Goal: Task Accomplishment & Management: Complete application form

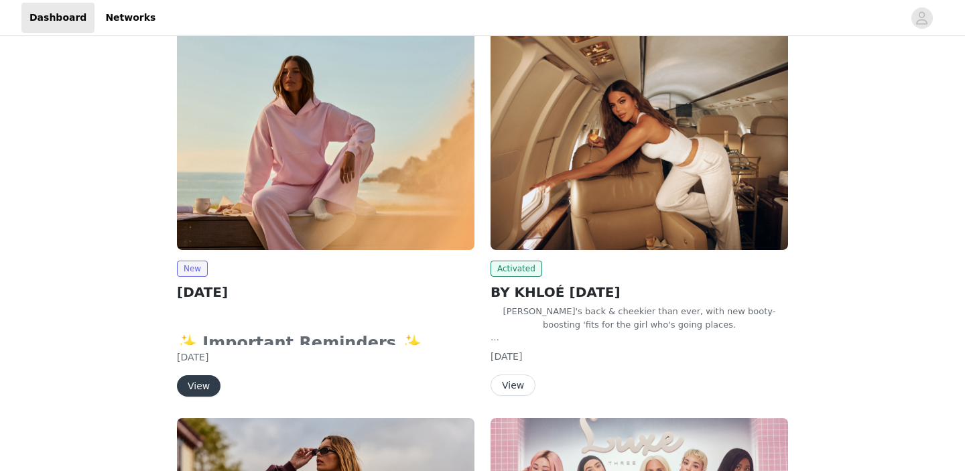
click at [199, 384] on button "View" at bounding box center [199, 385] width 44 height 21
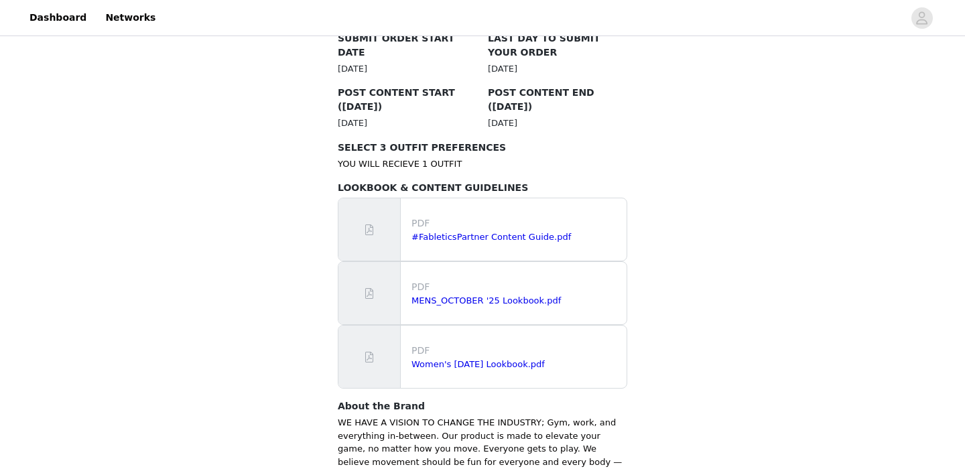
scroll to position [913, 0]
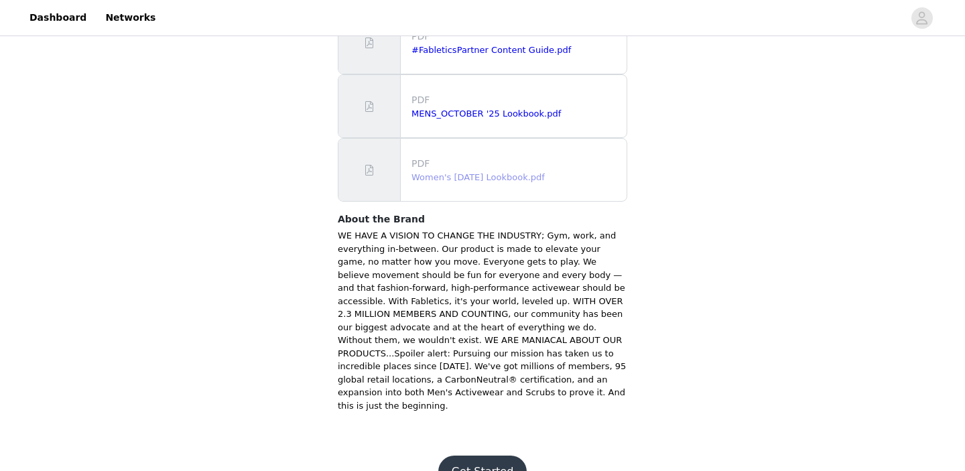
click at [482, 172] on link "Women's [DATE] Lookbook.pdf" at bounding box center [477, 177] width 133 height 10
click at [462, 456] on button "Get Started" at bounding box center [482, 472] width 89 height 32
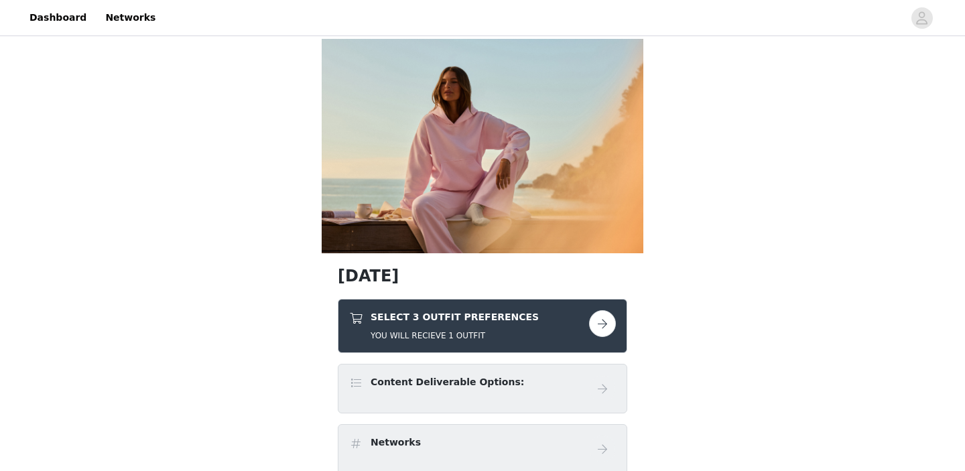
click at [606, 324] on button "button" at bounding box center [602, 323] width 27 height 27
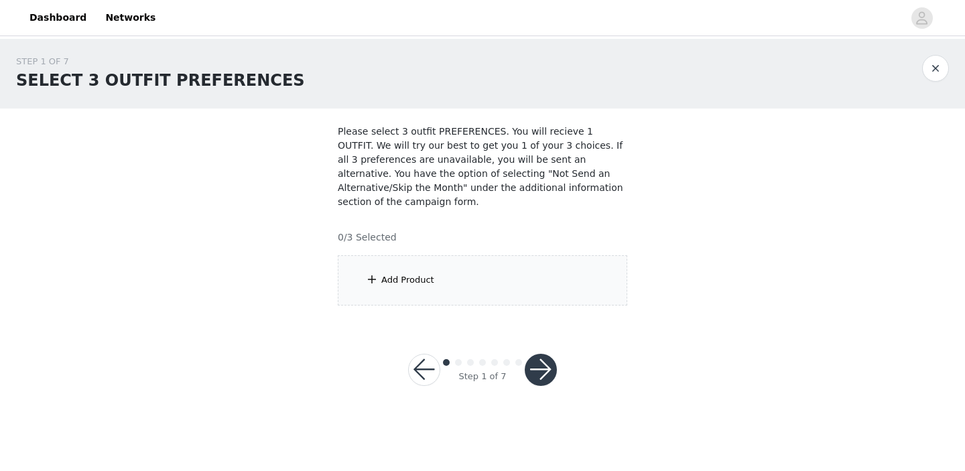
click at [495, 304] on div "Add Product" at bounding box center [482, 280] width 289 height 50
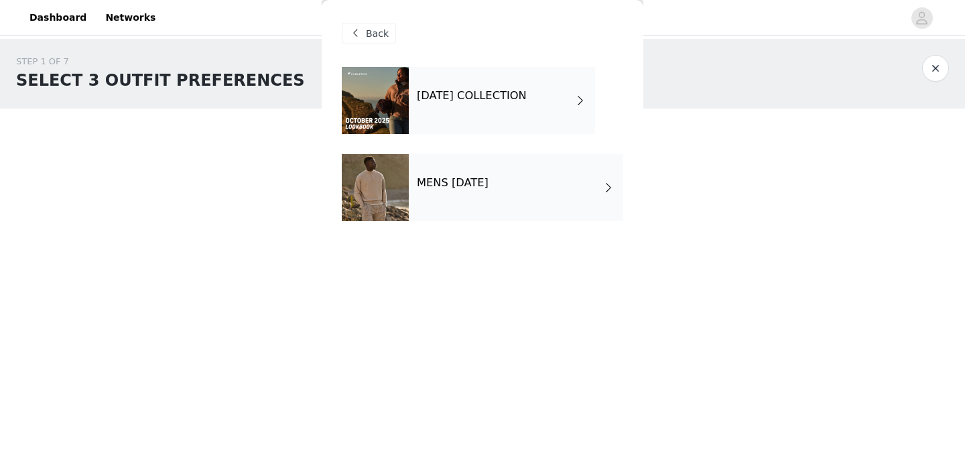
click at [466, 96] on h4 "[DATE] COLLECTION" at bounding box center [472, 96] width 110 height 12
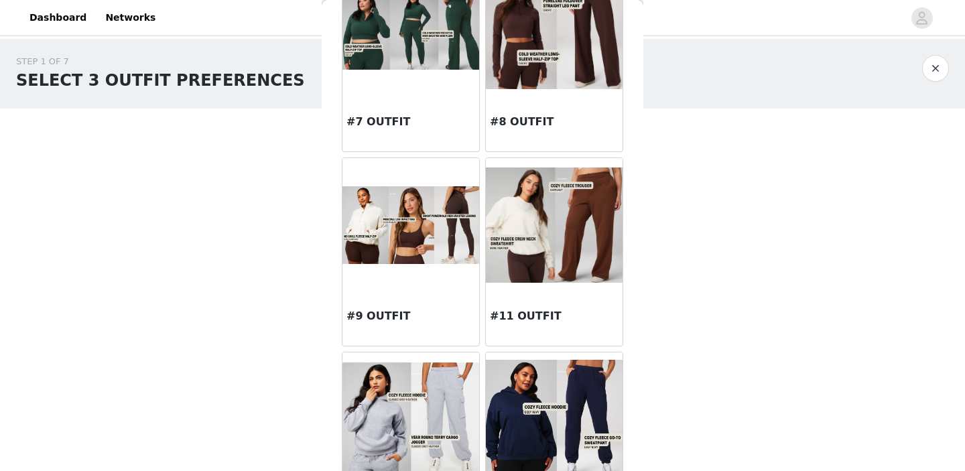
scroll to position [706, 0]
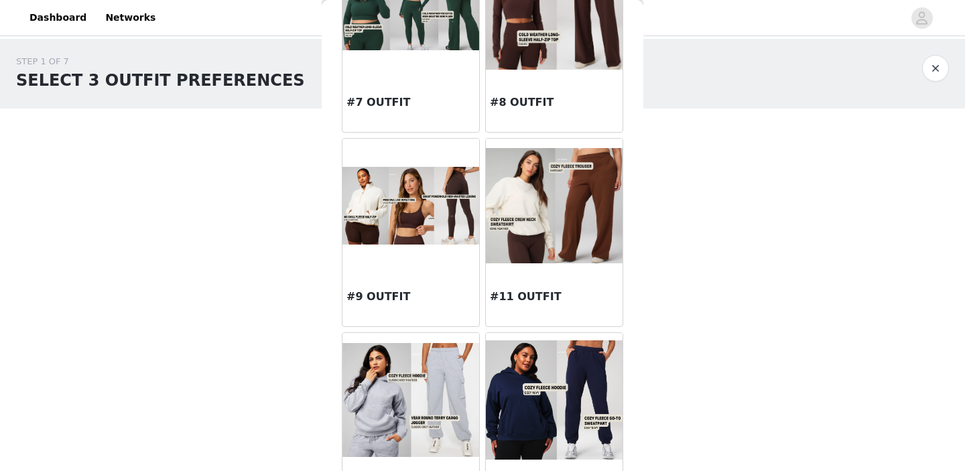
click at [519, 190] on img at bounding box center [554, 206] width 137 height 116
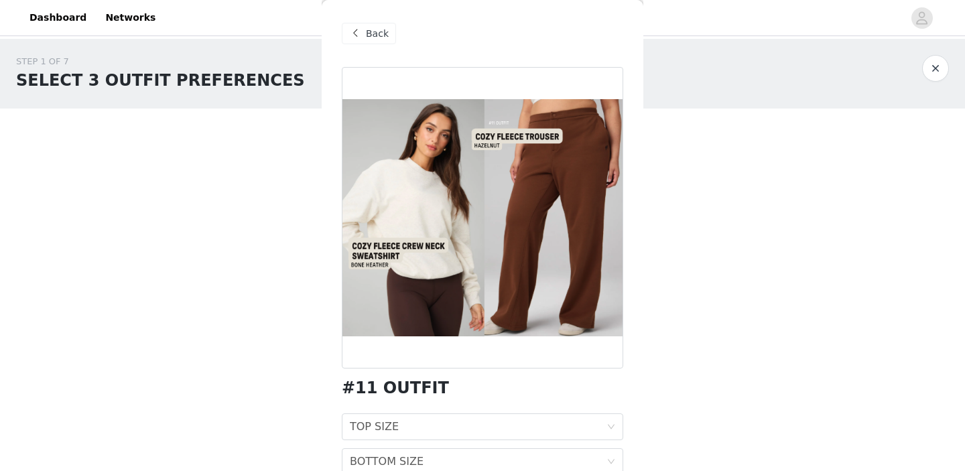
scroll to position [63, 0]
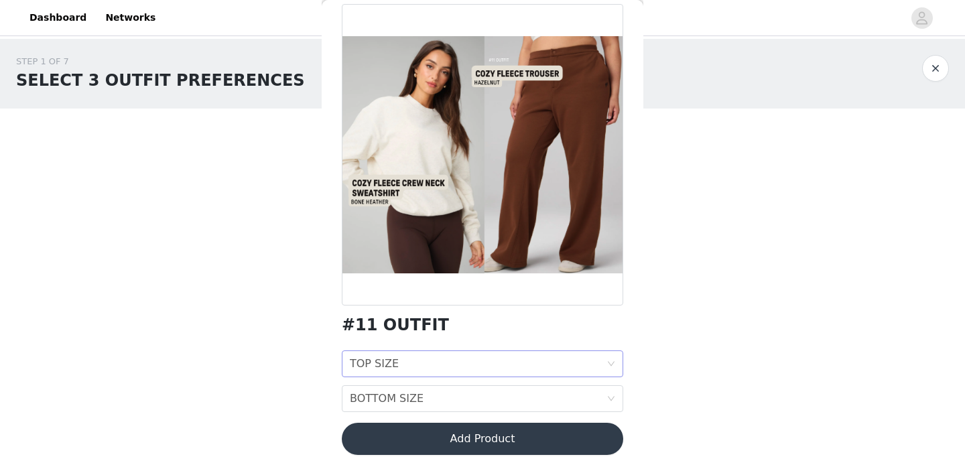
click at [440, 355] on div "TOP SIZE TOP SIZE" at bounding box center [478, 363] width 257 height 25
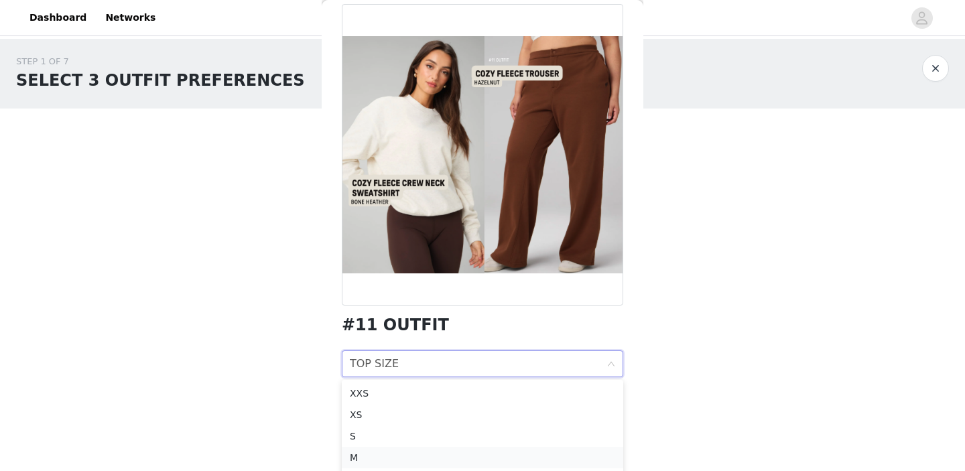
click at [379, 453] on div "M" at bounding box center [482, 457] width 265 height 15
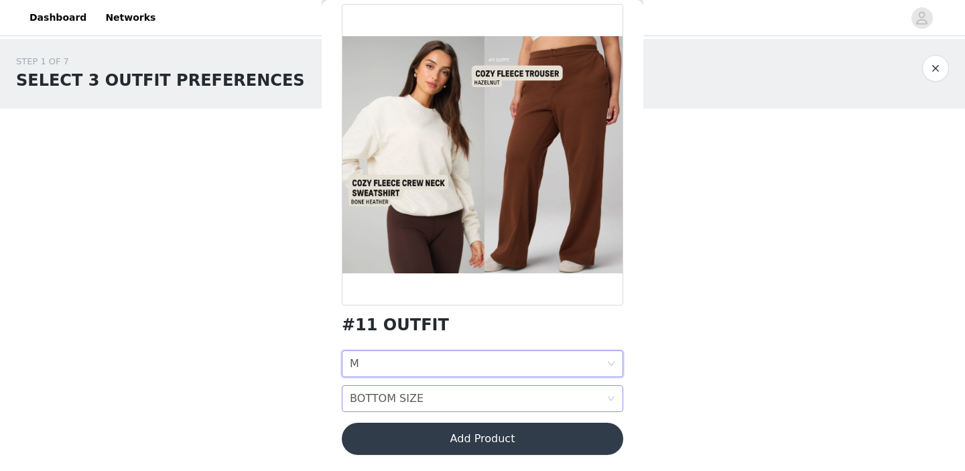
click at [404, 398] on div "BOTTOM SIZE" at bounding box center [387, 398] width 74 height 25
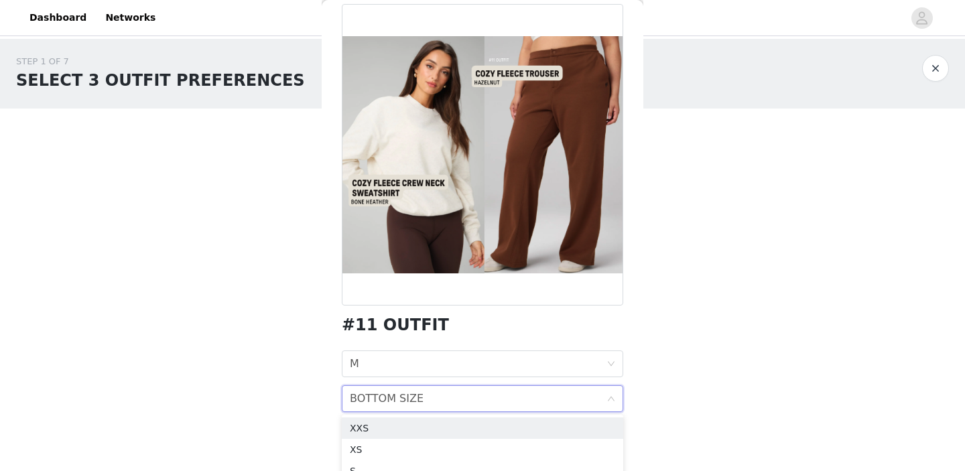
scroll to position [58, 0]
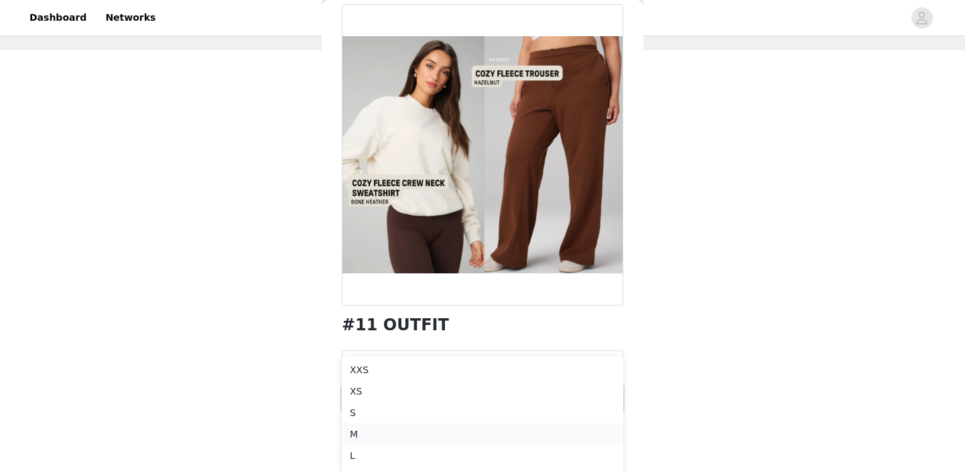
click at [377, 431] on div "M" at bounding box center [482, 434] width 265 height 15
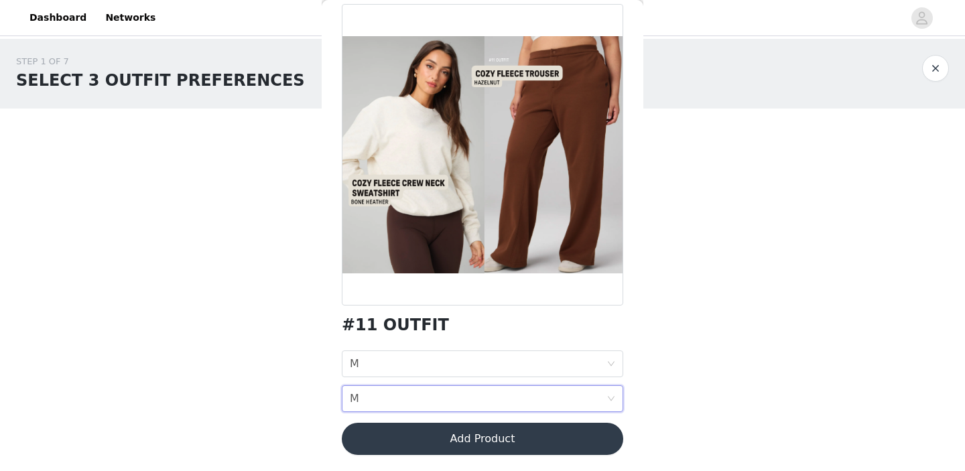
scroll to position [0, 0]
click at [430, 438] on button "Add Product" at bounding box center [482, 439] width 281 height 32
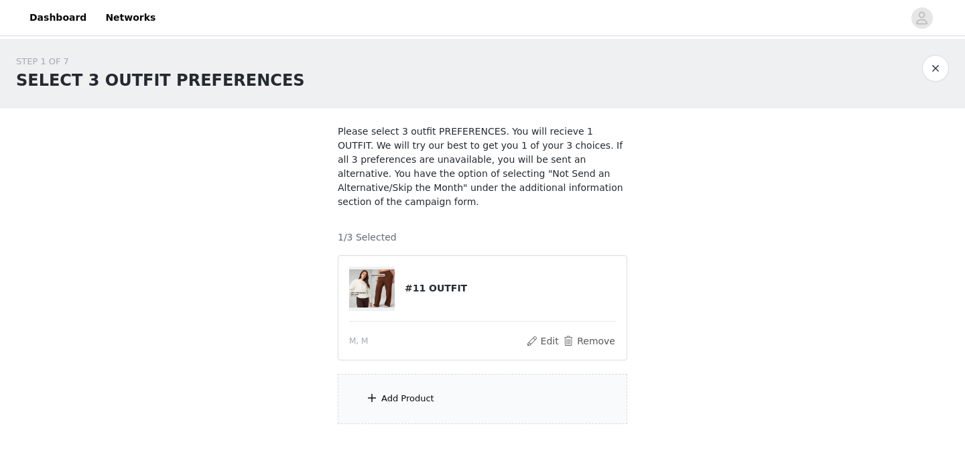
scroll to position [65, 0]
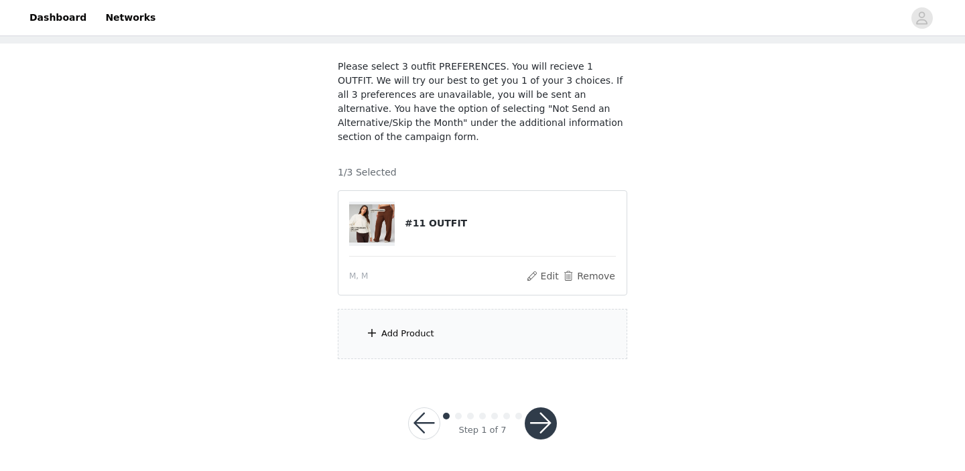
click at [425, 327] on div "Add Product" at bounding box center [407, 333] width 53 height 13
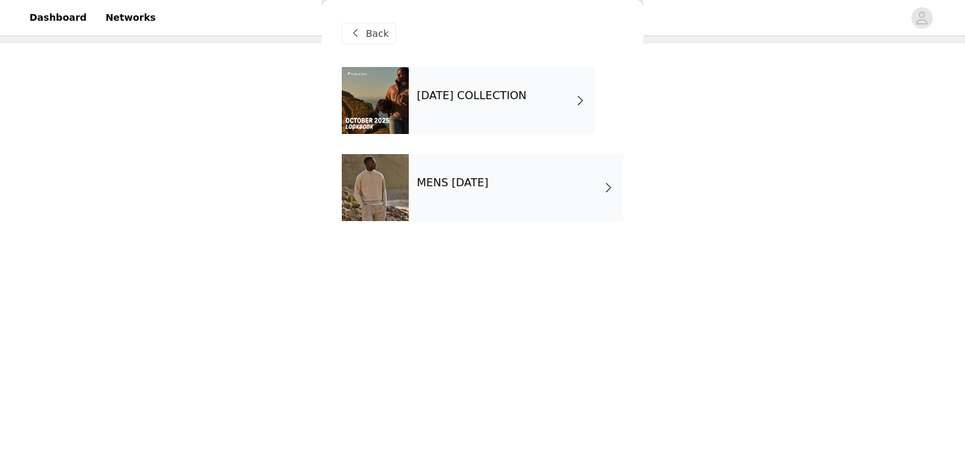
click at [472, 123] on div "[DATE] COLLECTION" at bounding box center [502, 100] width 186 height 67
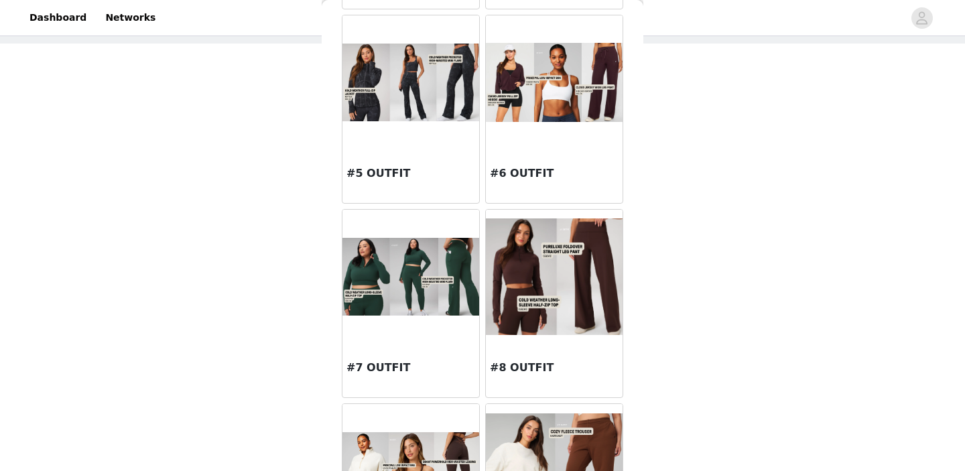
scroll to position [436, 0]
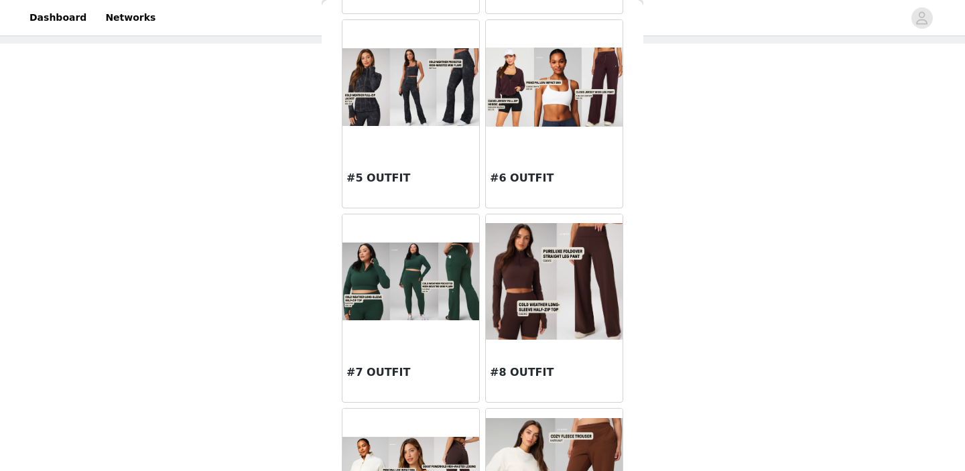
click at [409, 112] on img at bounding box center [410, 87] width 137 height 78
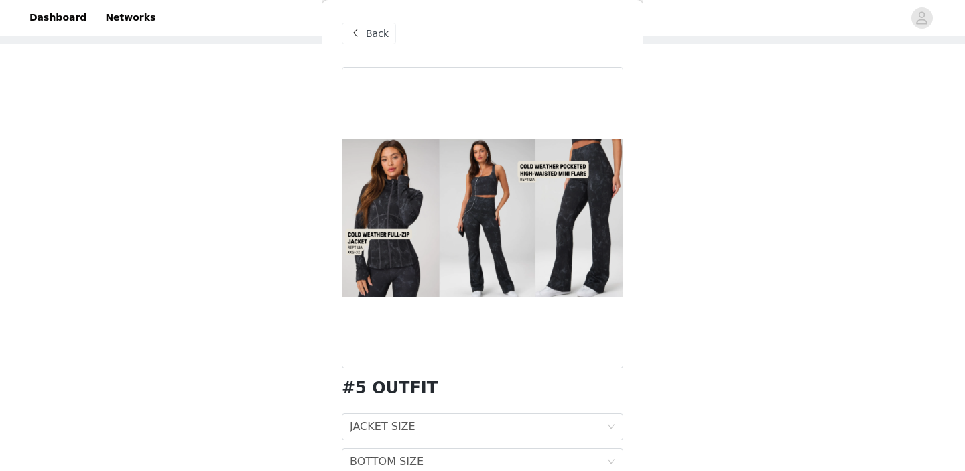
scroll to position [63, 0]
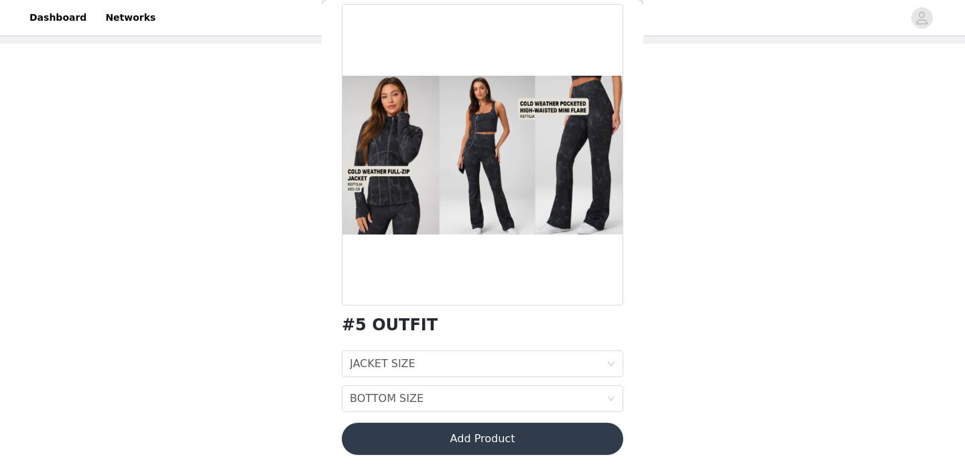
click at [423, 379] on div "JACKET SIZE JACKET SIZE BOTTOM SIZE BOTTOM SIZE" at bounding box center [482, 381] width 281 height 62
click at [423, 369] on div "JACKET SIZE JACKET SIZE" at bounding box center [478, 363] width 257 height 25
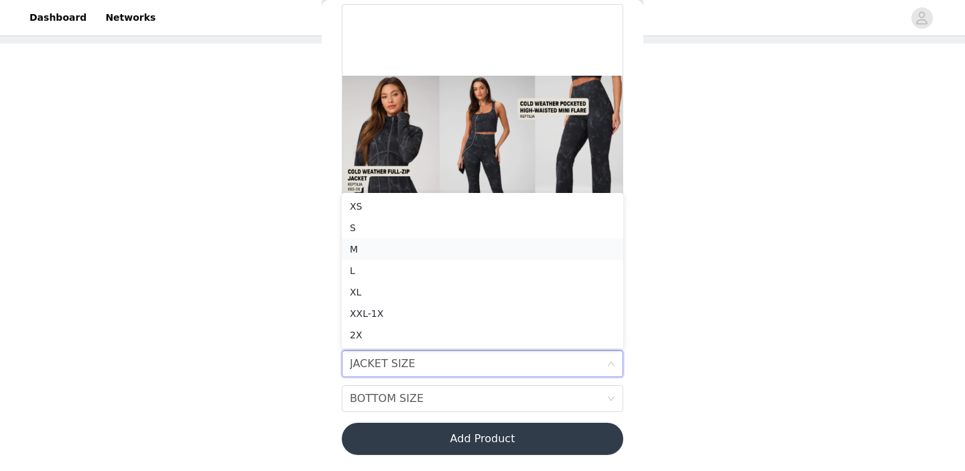
click at [421, 251] on div "M" at bounding box center [482, 249] width 265 height 15
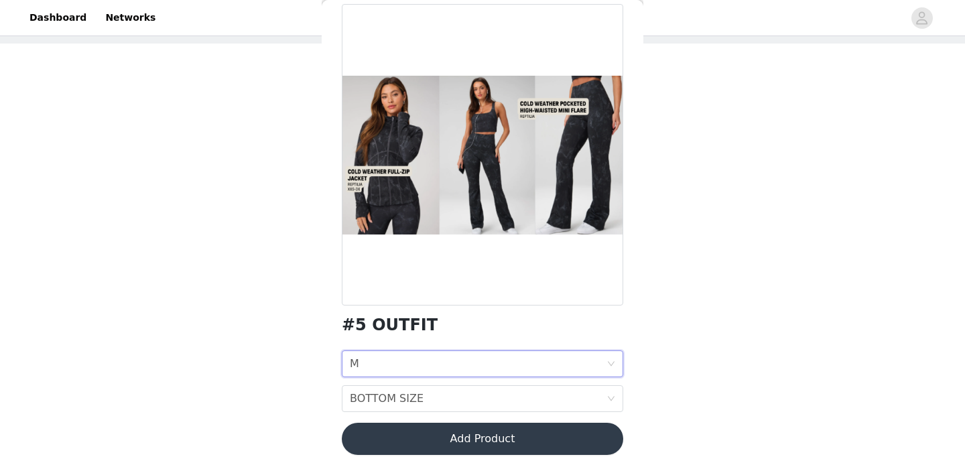
click at [413, 415] on div "#5 OUTFIT JACKET SIZE M BOTTOM SIZE BOTTOM SIZE Add Product" at bounding box center [482, 237] width 281 height 467
click at [415, 396] on div "BOTTOM SIZE" at bounding box center [387, 398] width 74 height 25
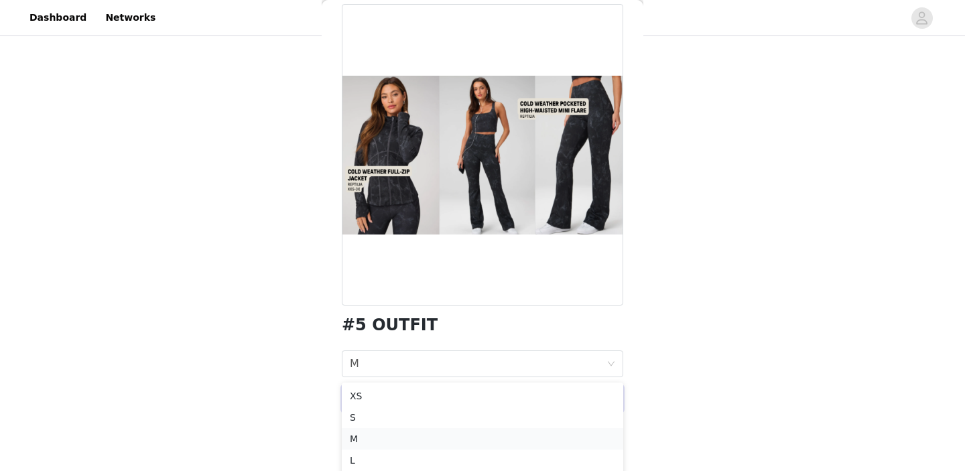
click at [377, 439] on div "M" at bounding box center [482, 439] width 265 height 15
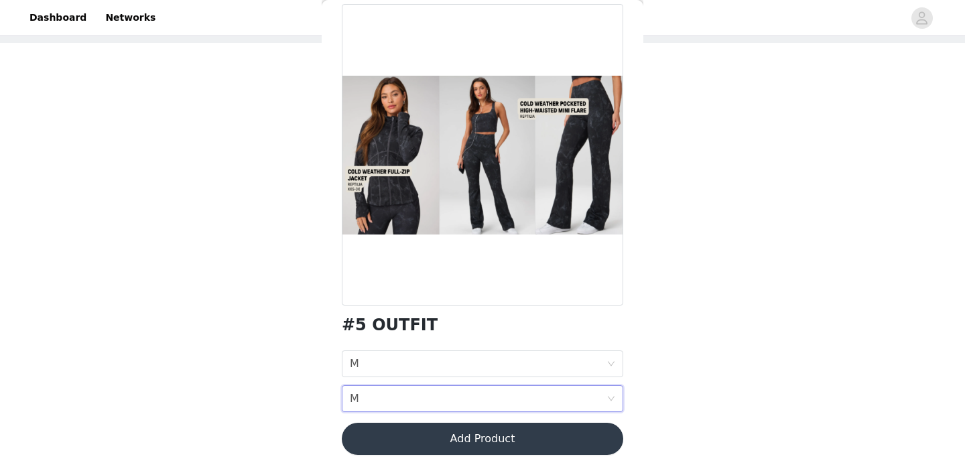
scroll to position [65, 0]
click at [375, 442] on button "Add Product" at bounding box center [482, 439] width 281 height 32
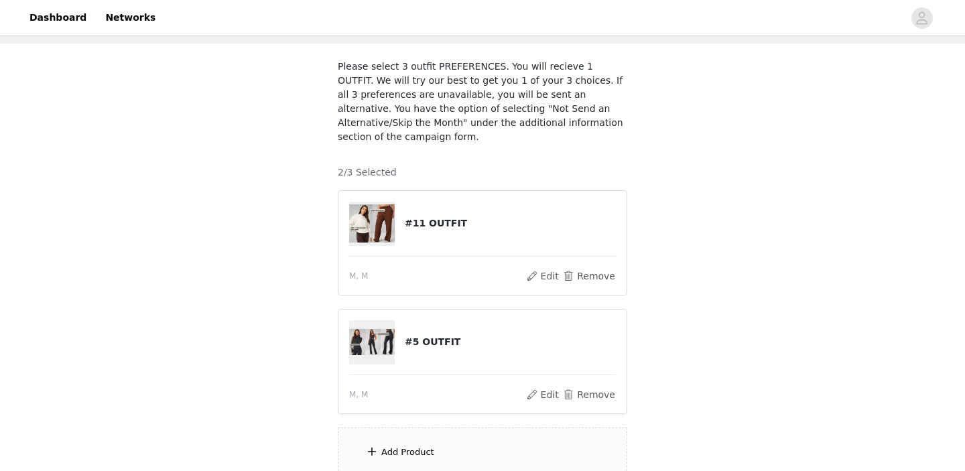
scroll to position [184, 0]
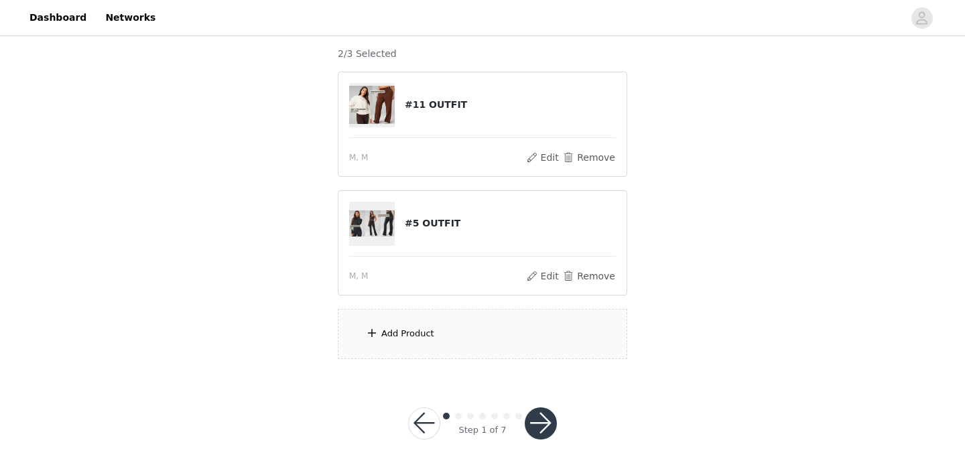
click at [410, 340] on div "Add Product" at bounding box center [407, 333] width 53 height 13
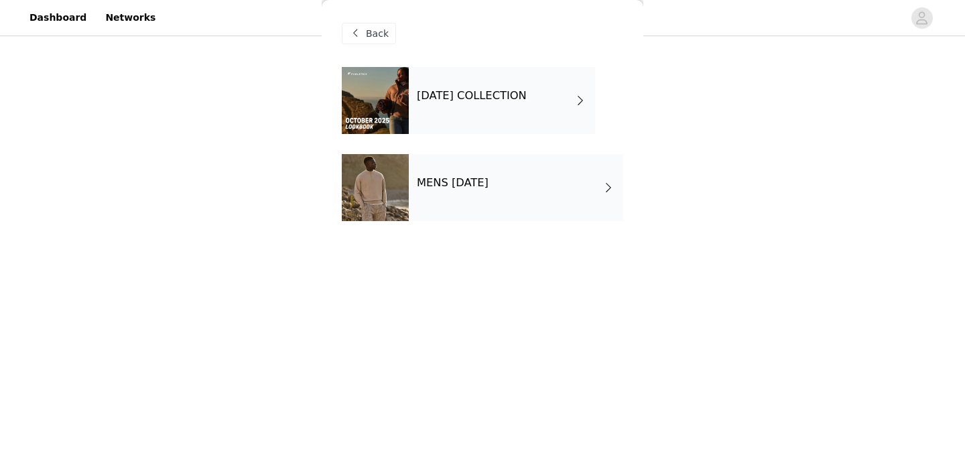
click at [496, 120] on div "[DATE] COLLECTION" at bounding box center [502, 100] width 186 height 67
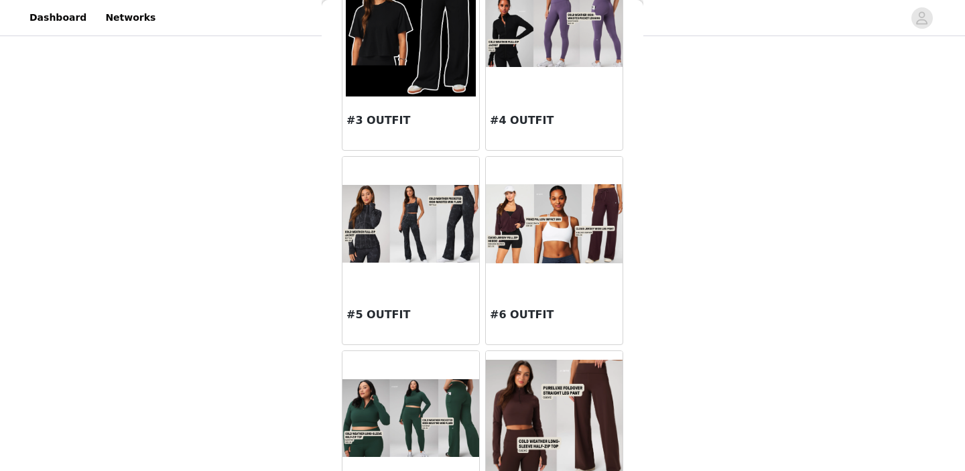
scroll to position [300, 0]
click at [528, 228] on img at bounding box center [554, 223] width 137 height 78
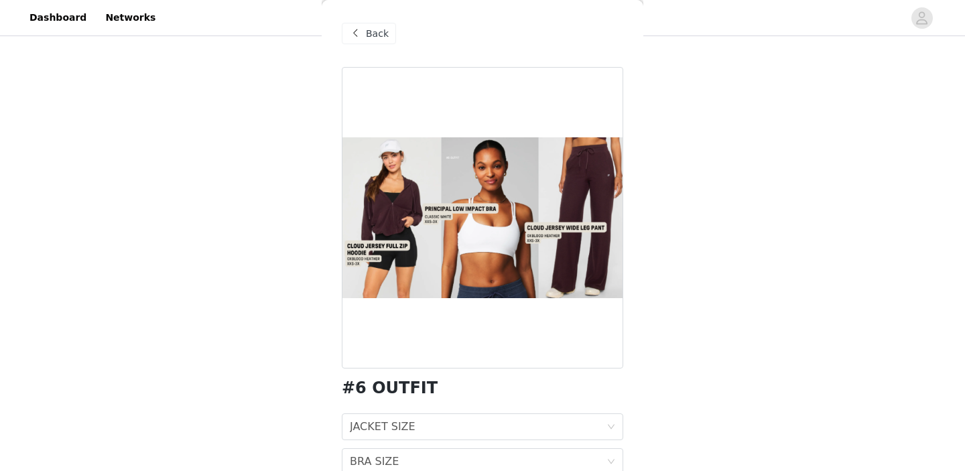
scroll to position [98, 0]
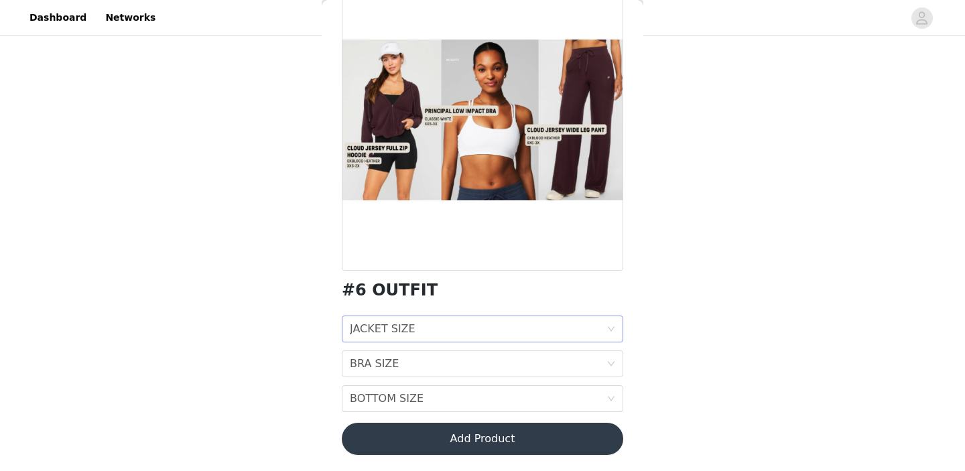
click at [415, 332] on div "JACKET SIZE JACKET SIZE" at bounding box center [478, 328] width 257 height 25
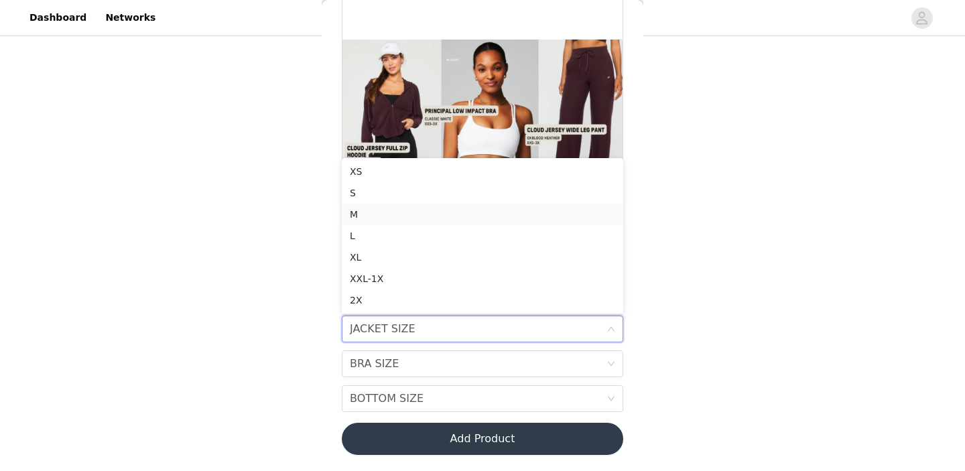
click at [417, 210] on div "M" at bounding box center [482, 214] width 265 height 15
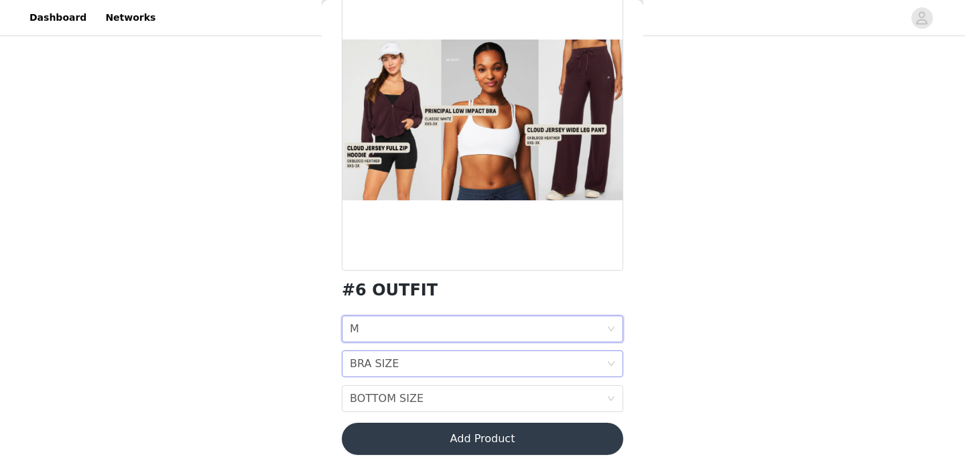
click at [401, 367] on div "BRA SIZE BRA SIZE" at bounding box center [478, 363] width 257 height 25
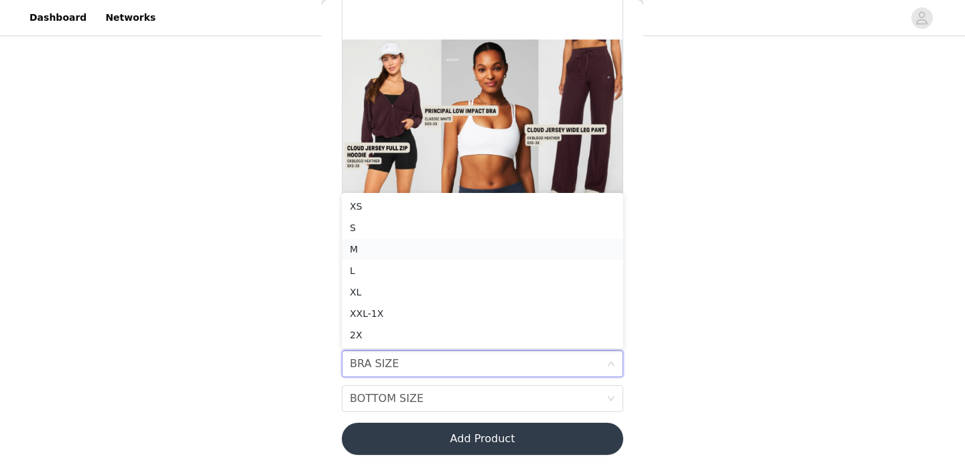
click at [389, 248] on div "M" at bounding box center [482, 249] width 265 height 15
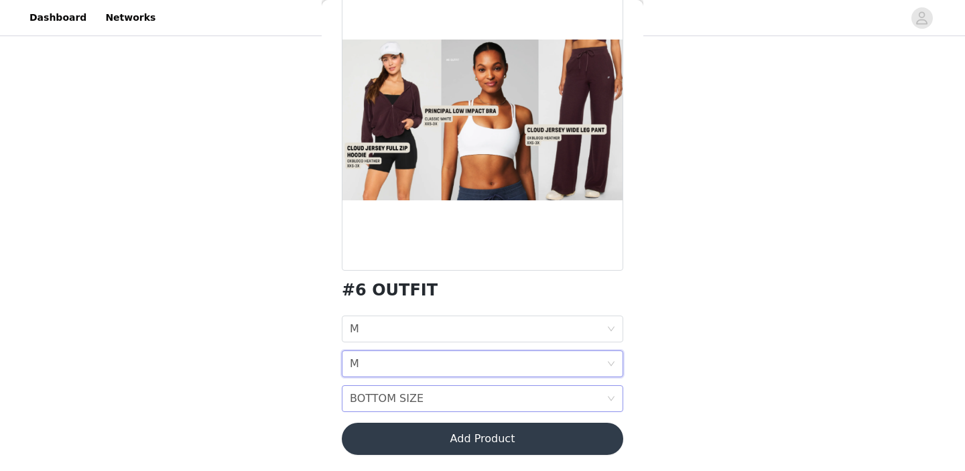
click at [397, 396] on div "BOTTOM SIZE" at bounding box center [387, 398] width 74 height 25
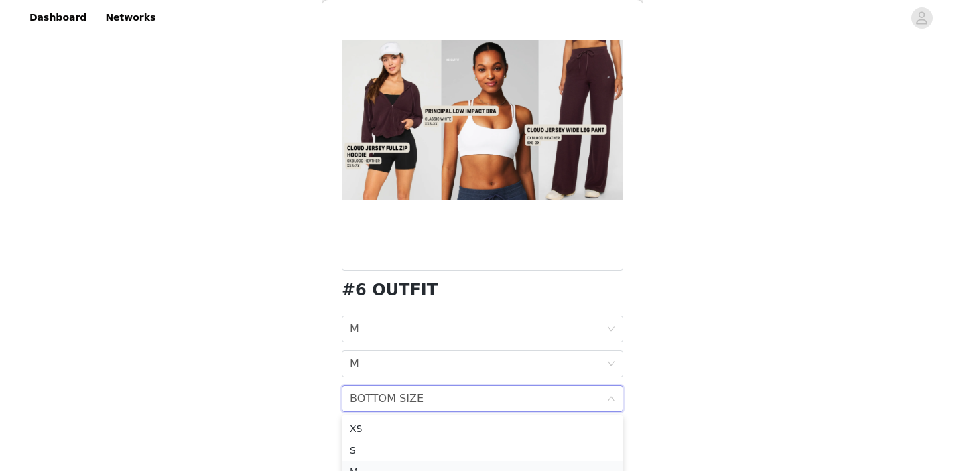
click at [365, 466] on div "M" at bounding box center [482, 471] width 265 height 15
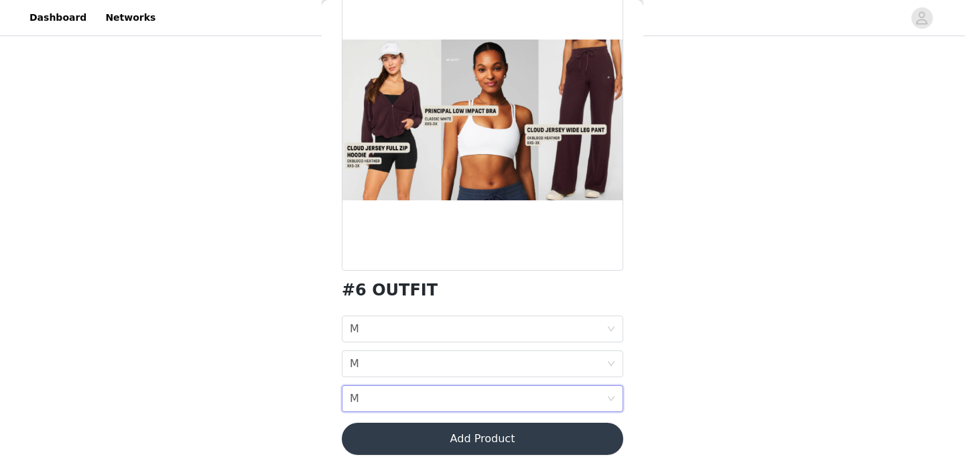
click at [387, 439] on button "Add Product" at bounding box center [482, 439] width 281 height 32
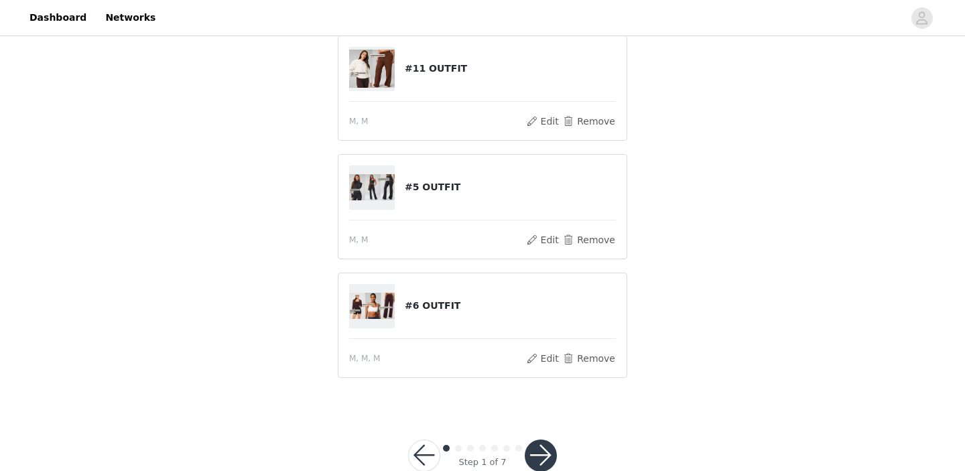
click at [546, 449] on button "button" at bounding box center [541, 456] width 32 height 32
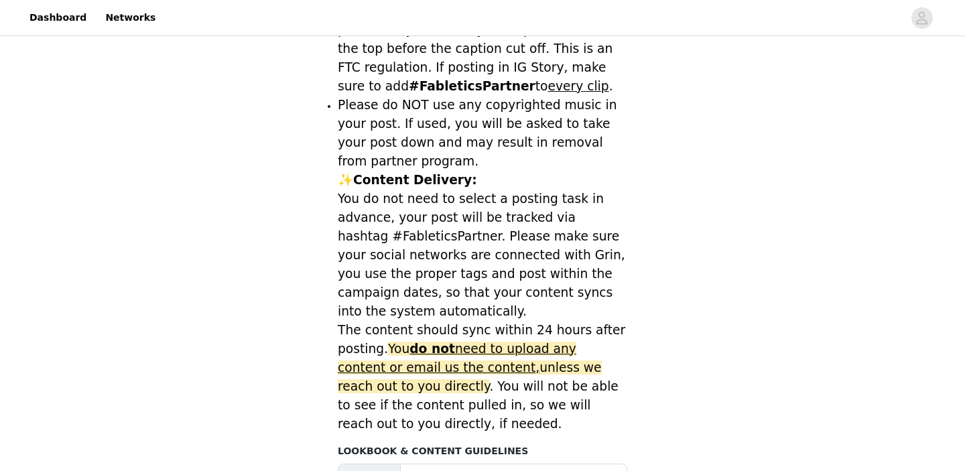
scroll to position [669, 0]
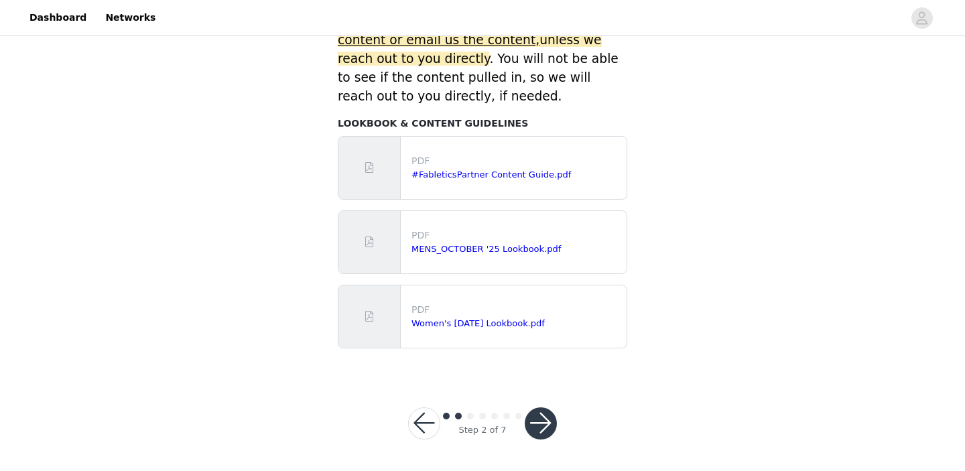
click at [537, 424] on button "button" at bounding box center [541, 423] width 32 height 32
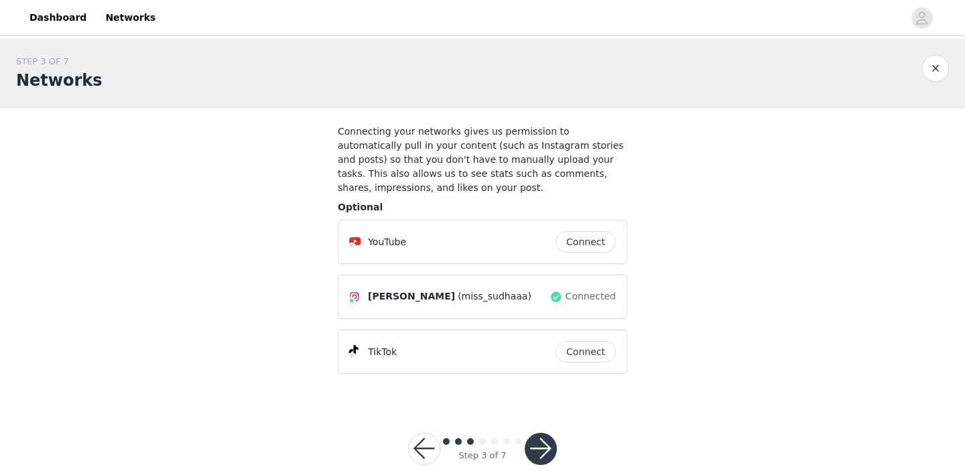
click at [547, 438] on button "button" at bounding box center [541, 449] width 32 height 32
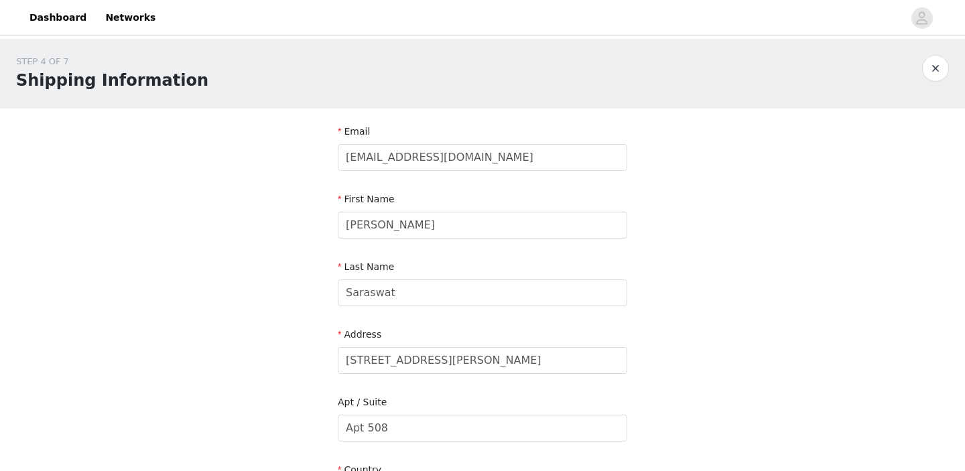
scroll to position [442, 0]
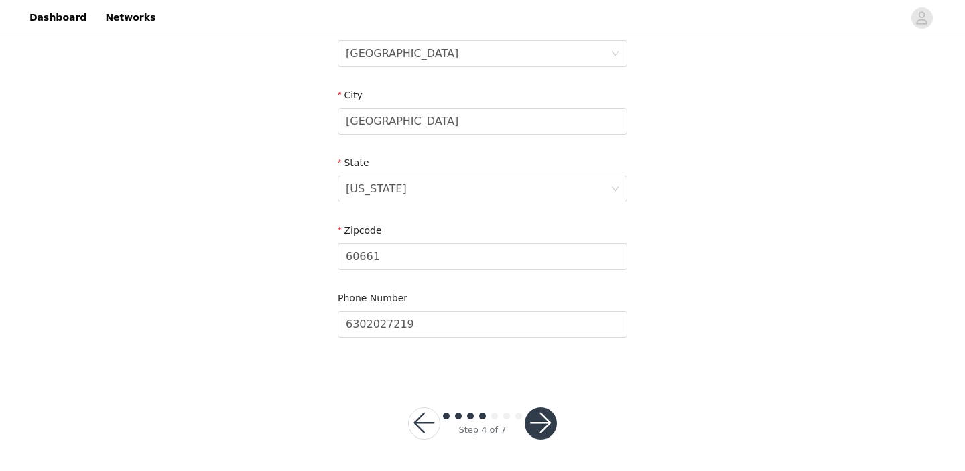
click at [545, 413] on button "button" at bounding box center [541, 423] width 32 height 32
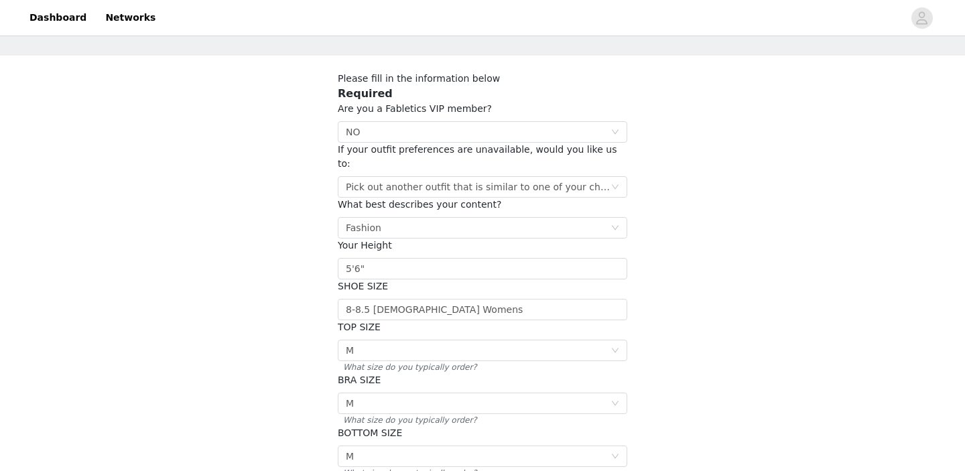
scroll to position [250, 0]
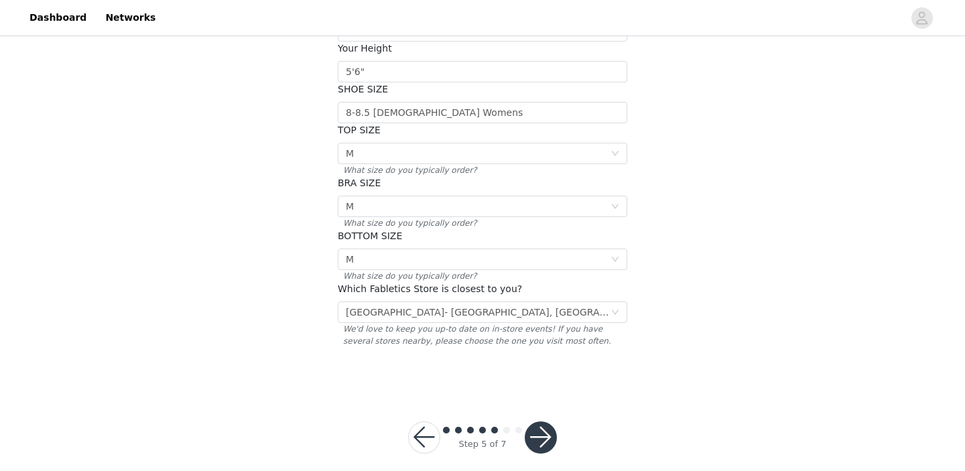
click at [527, 424] on button "button" at bounding box center [541, 437] width 32 height 32
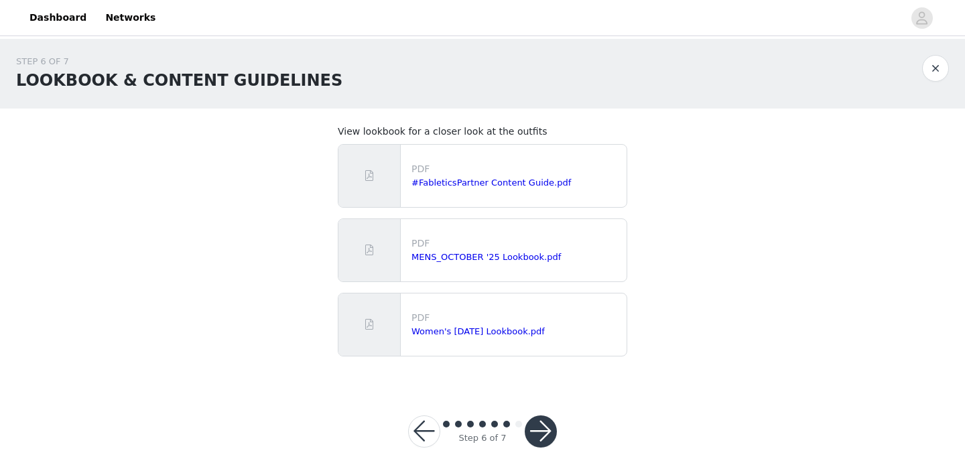
click at [540, 433] on button "button" at bounding box center [541, 431] width 32 height 32
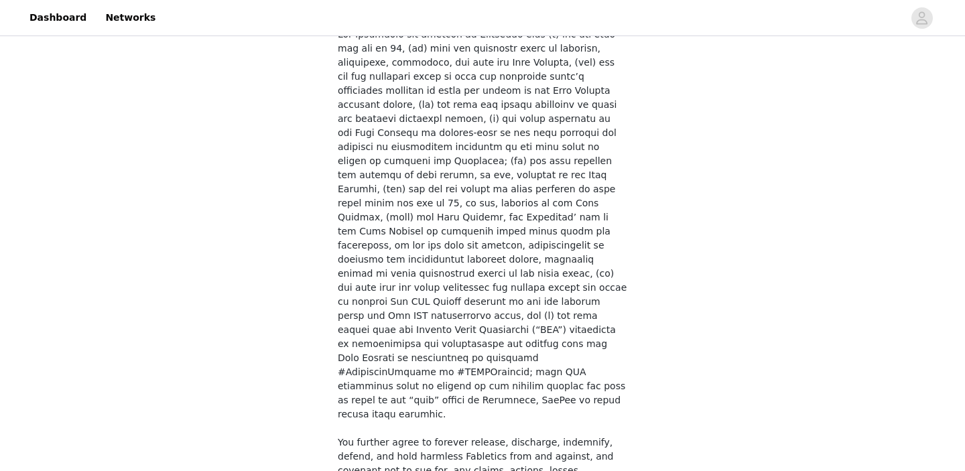
scroll to position [1049, 0]
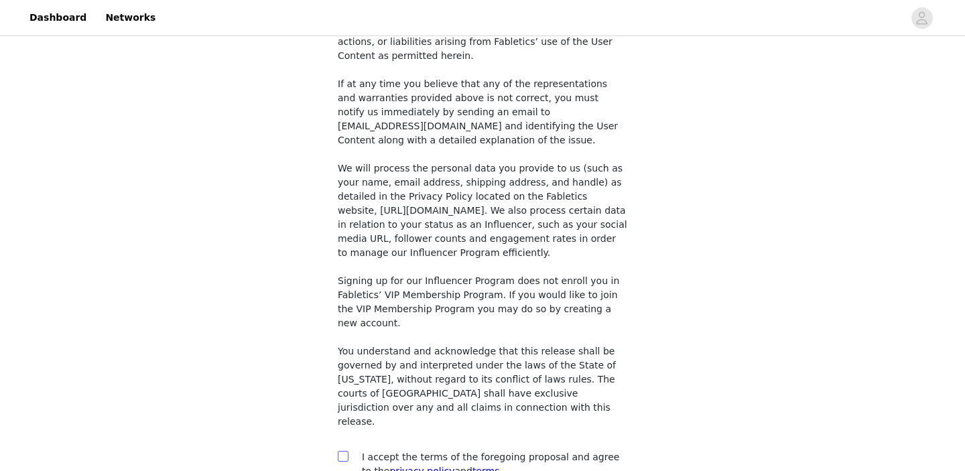
click at [342, 451] on input "checkbox" at bounding box center [342, 455] width 9 height 9
checkbox input "true"
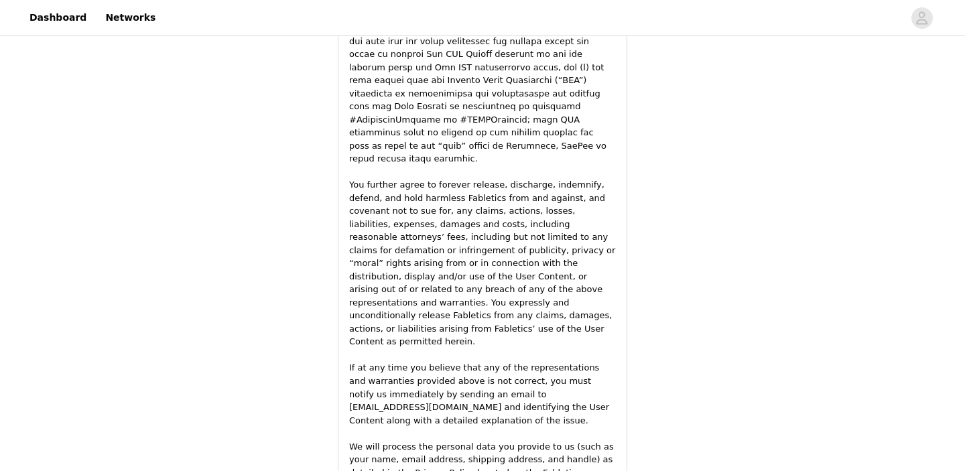
scroll to position [1983, 0]
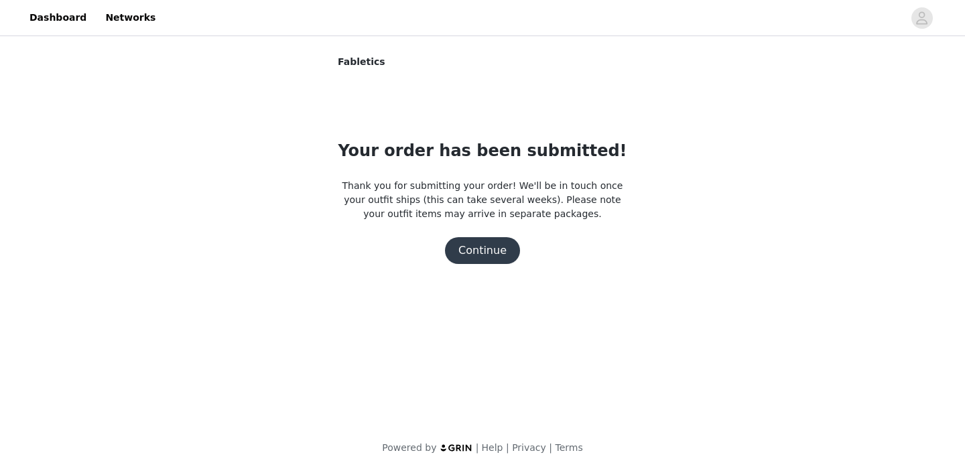
scroll to position [0, 0]
click at [458, 254] on button "Continue" at bounding box center [482, 250] width 75 height 27
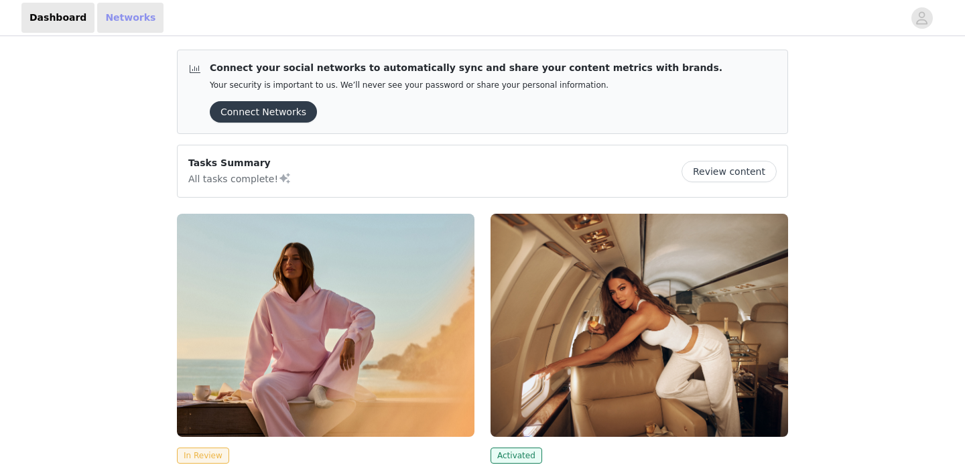
click at [141, 20] on link "Networks" at bounding box center [130, 18] width 66 height 30
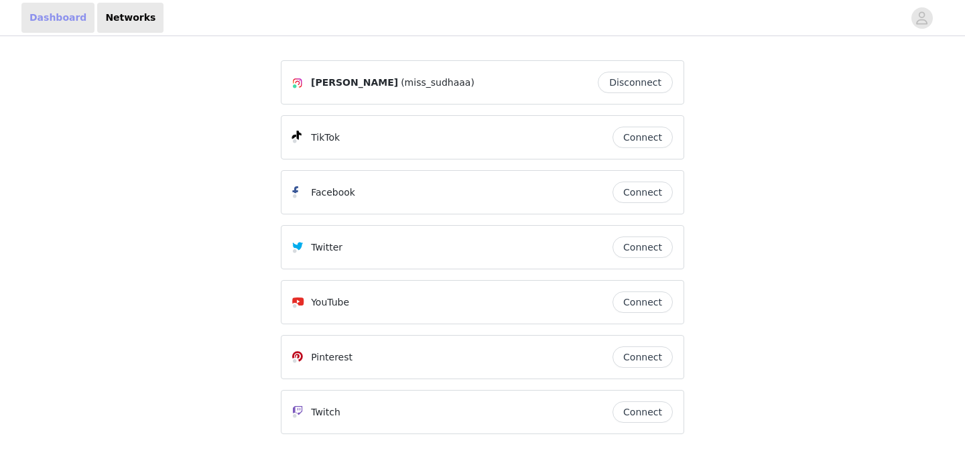
click at [65, 19] on link "Dashboard" at bounding box center [57, 18] width 73 height 30
